Goal: Task Accomplishment & Management: Use online tool/utility

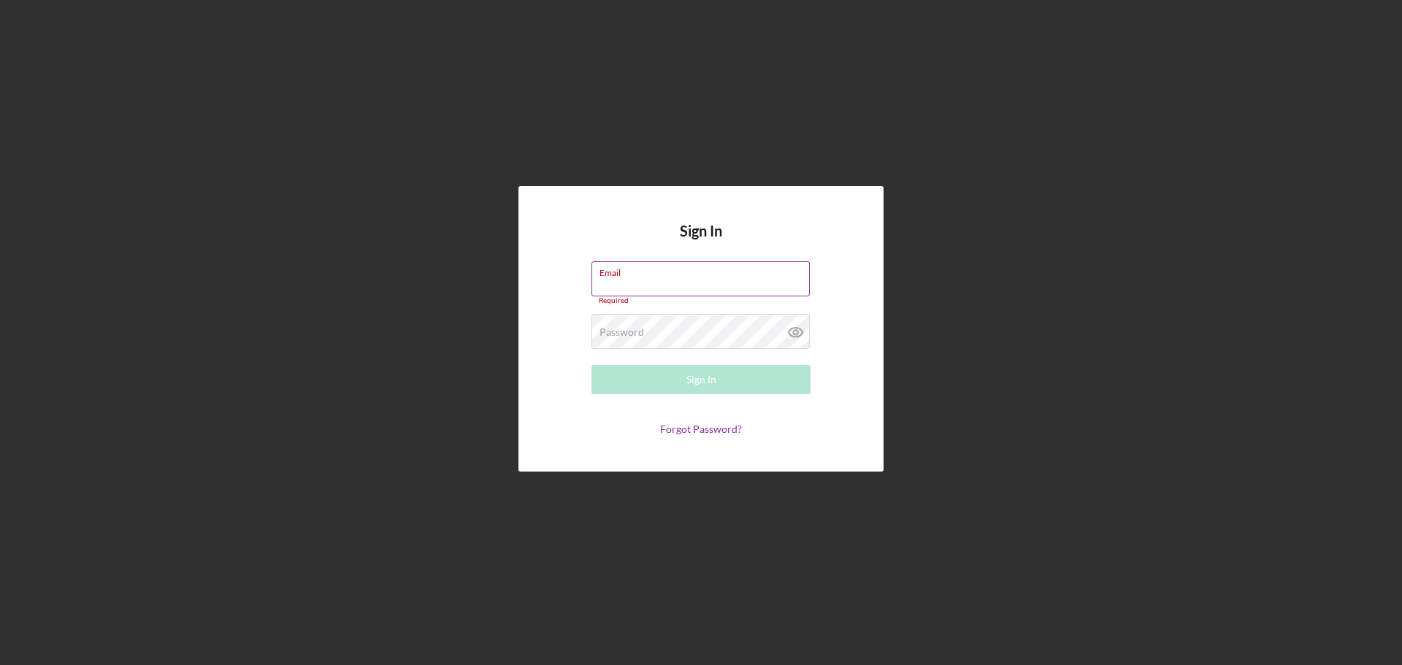
click at [643, 281] on div "Email Required" at bounding box center [700, 283] width 219 height 44
click at [633, 287] on input "Email" at bounding box center [700, 278] width 218 height 35
click at [635, 282] on div "Email Required" at bounding box center [700, 283] width 219 height 44
click at [622, 280] on input "Email" at bounding box center [700, 278] width 218 height 35
type input "[EMAIL_ADDRESS][DOMAIN_NAME]"
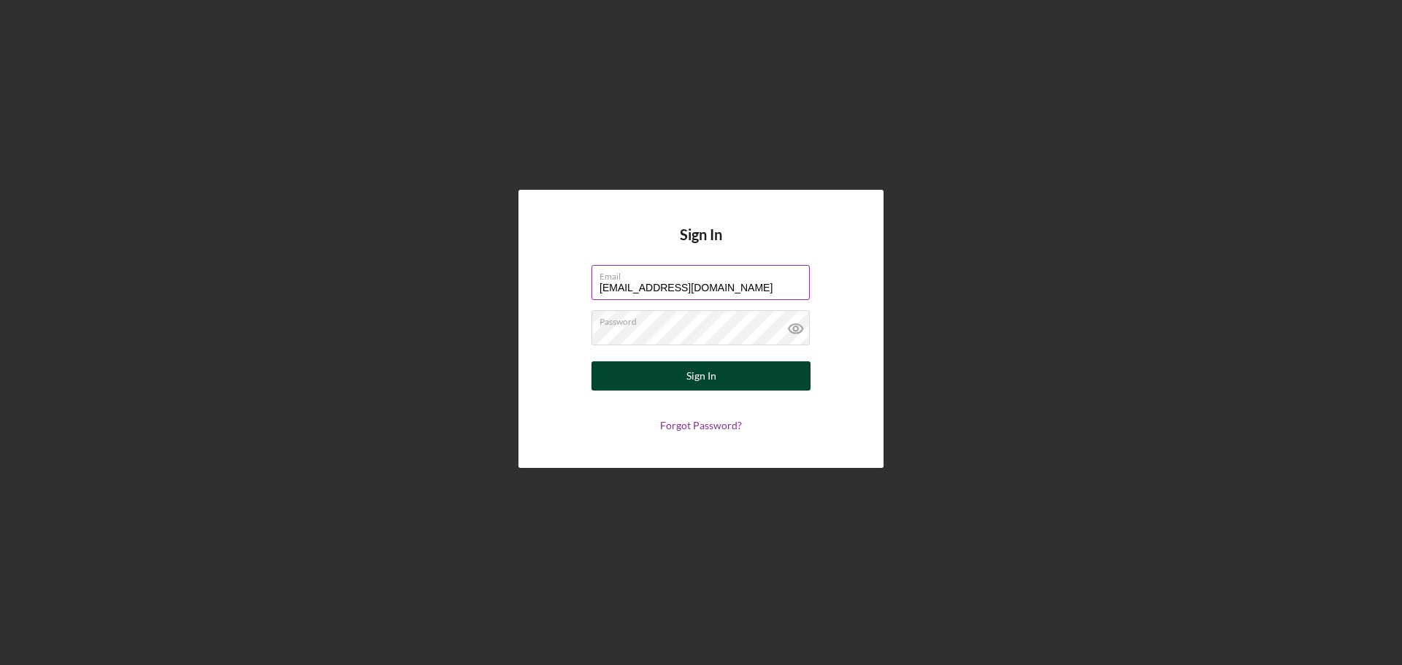
click at [698, 383] on div "Sign In" at bounding box center [701, 375] width 30 height 29
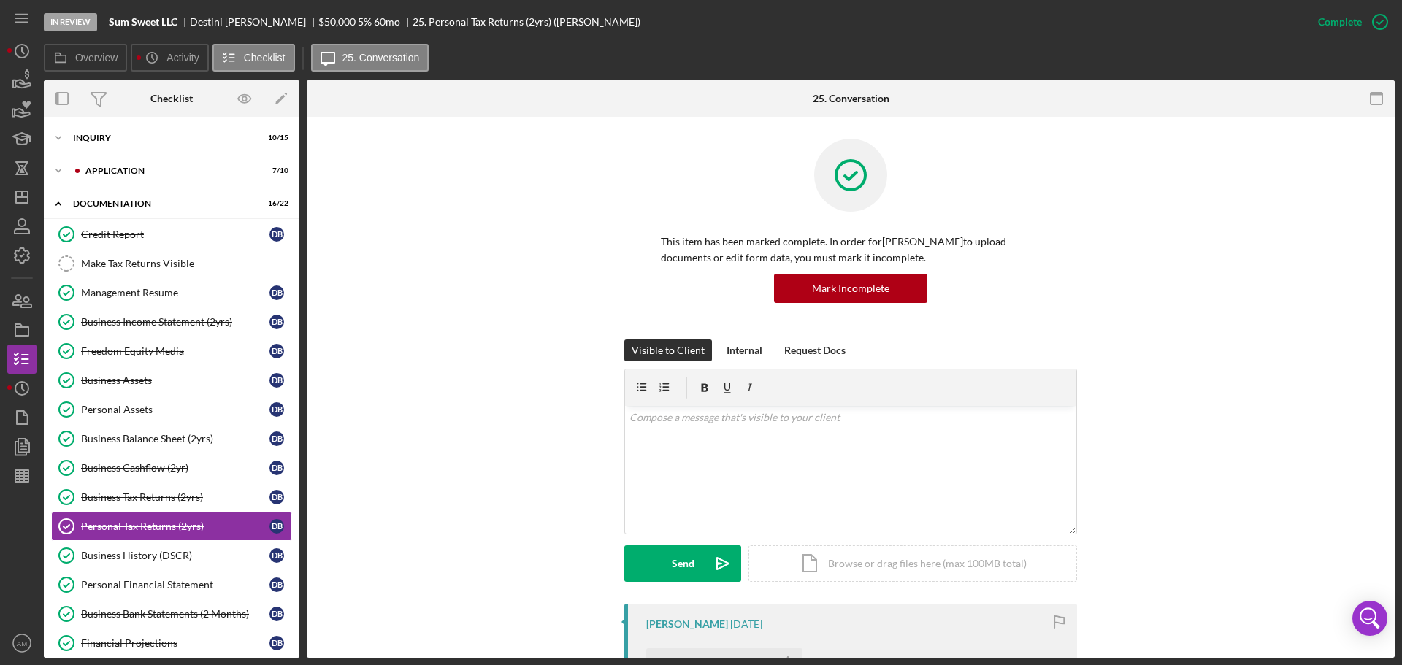
scroll to position [139, 0]
